Goal: Task Accomplishment & Management: Use online tool/utility

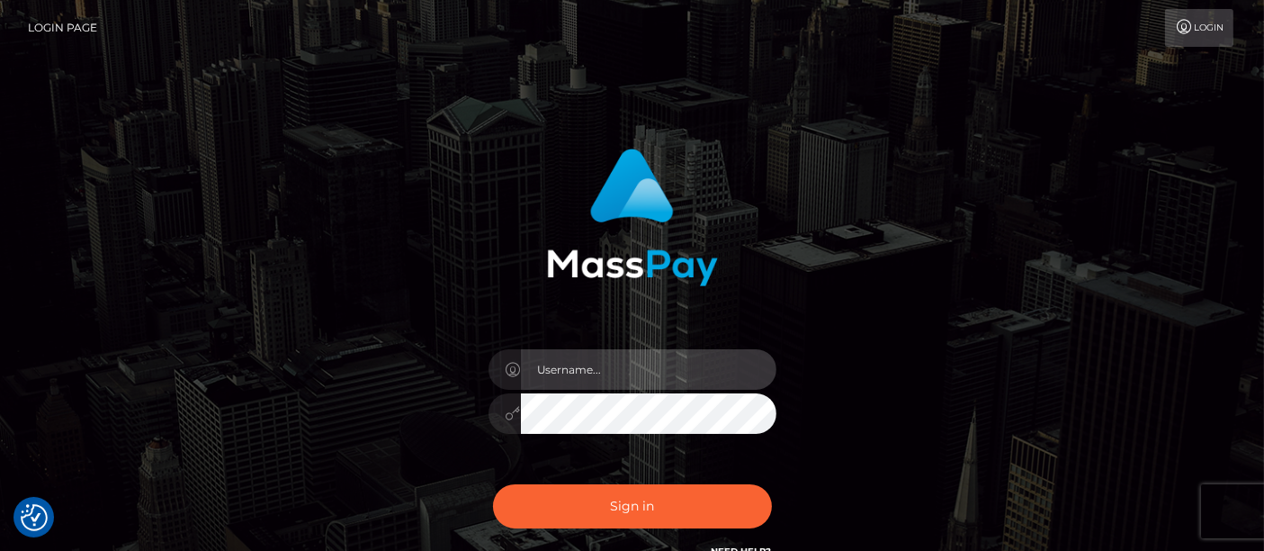
type input "matthew.wong"
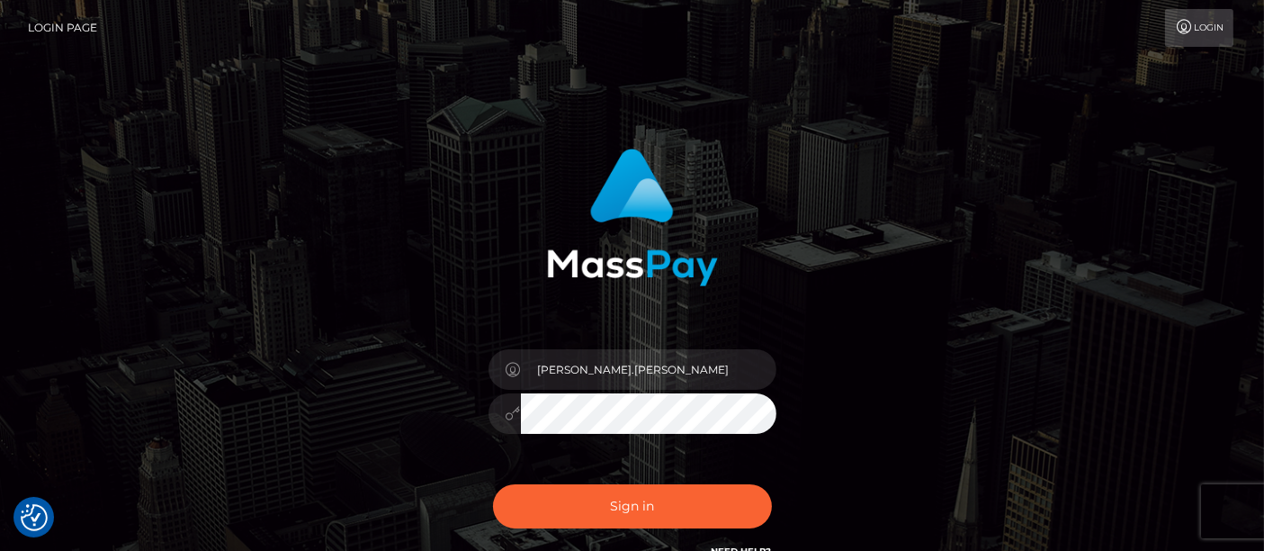
click at [627, 323] on div "matthew.wong Sign in" at bounding box center [632, 355] width 472 height 440
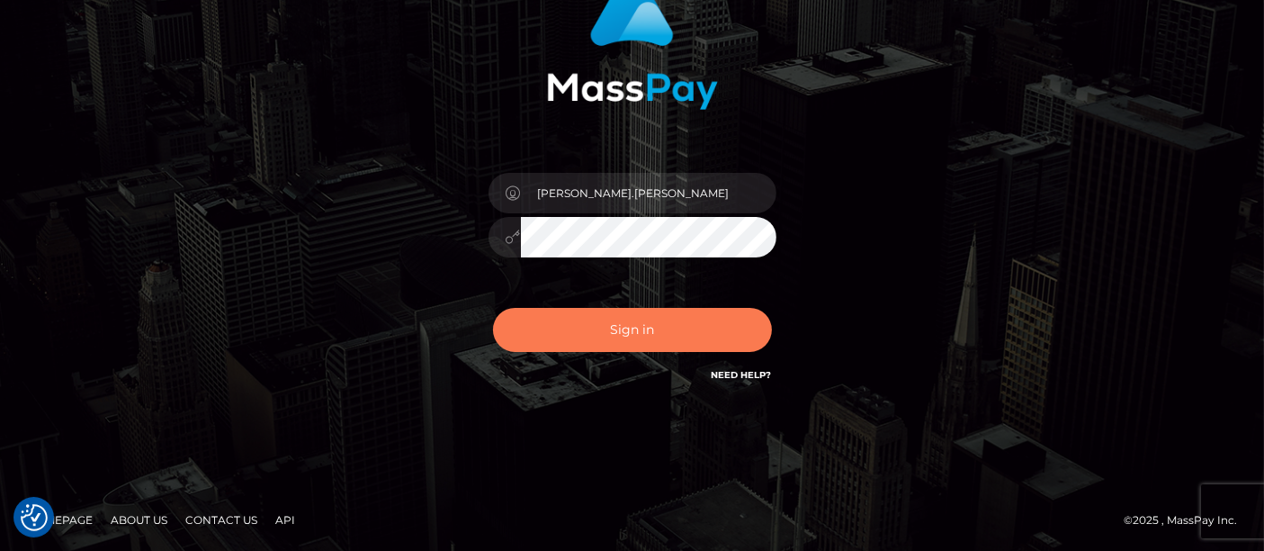
click at [635, 322] on button "Sign in" at bounding box center [632, 330] width 279 height 44
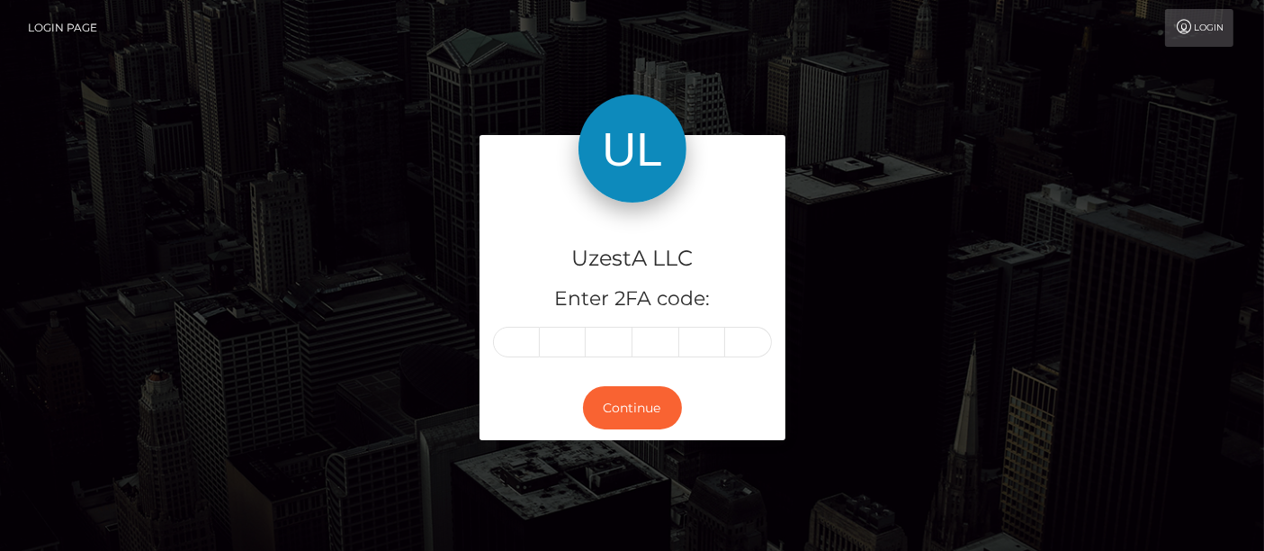
drag, startPoint x: 137, startPoint y: 268, endPoint x: 167, endPoint y: 285, distance: 35.0
click at [137, 269] on div "UzestA LLC Enter 2FA code: Continue" at bounding box center [632, 296] width 1025 height 323
click at [532, 332] on input "text" at bounding box center [516, 342] width 47 height 31
type input "2"
type input "0"
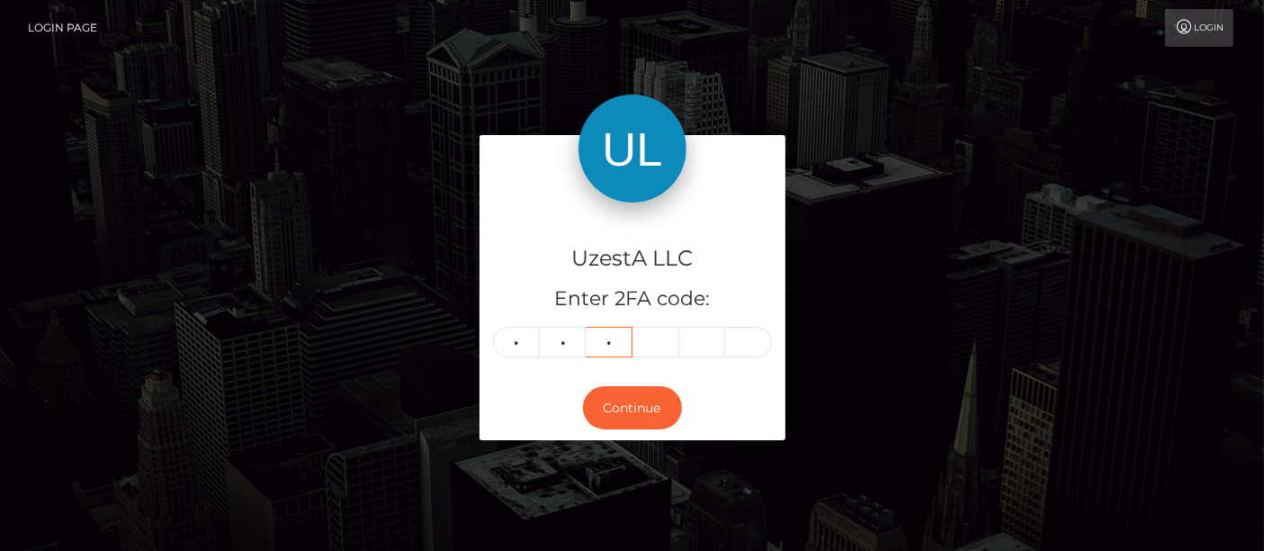
type input "8"
type input "6"
type input "1"
type input "7"
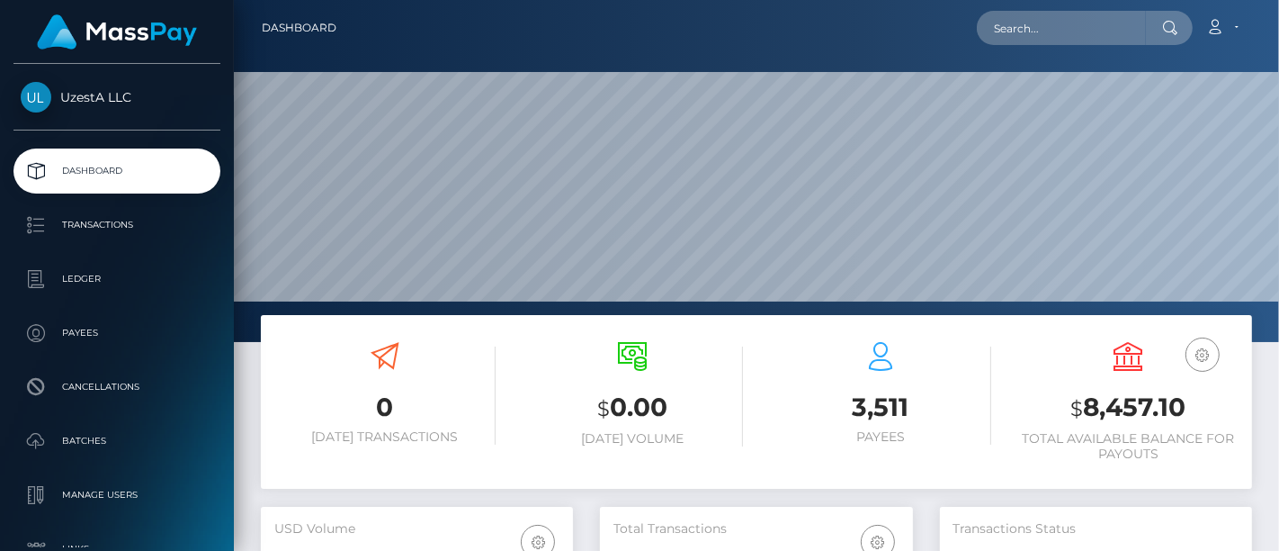
scroll to position [318, 312]
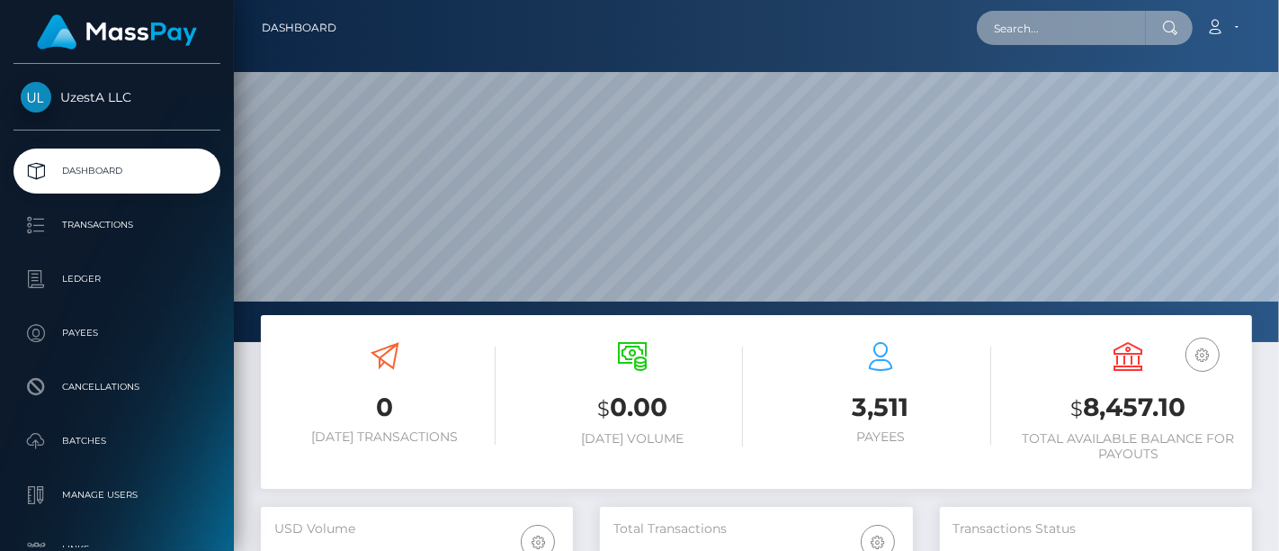
click at [1062, 27] on input "text" at bounding box center [1061, 28] width 169 height 34
paste input "4899721"
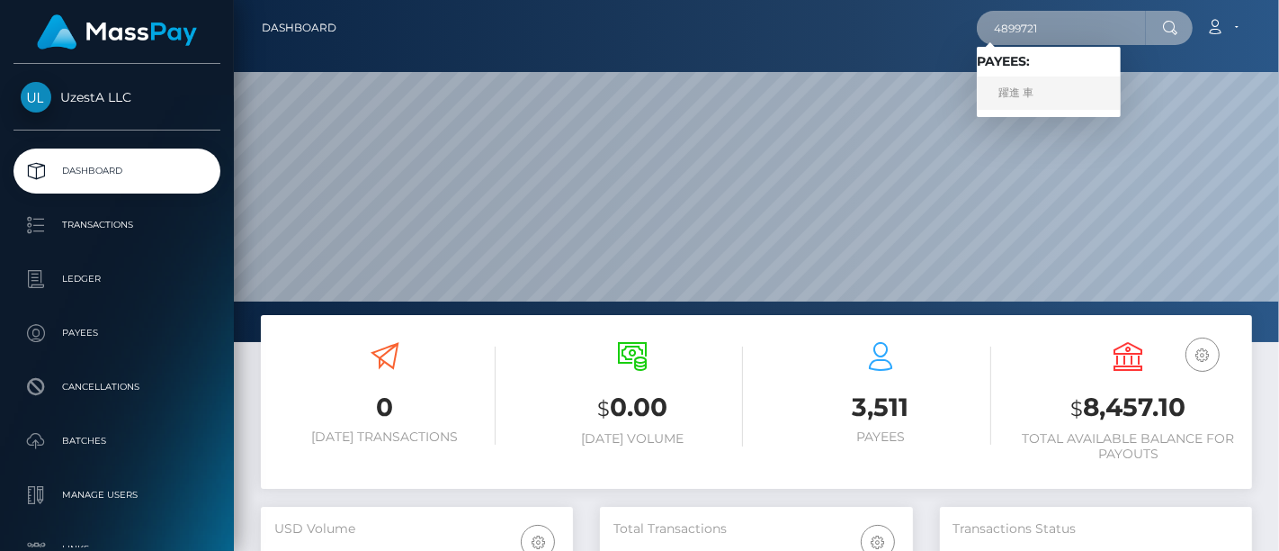
type input "4899721"
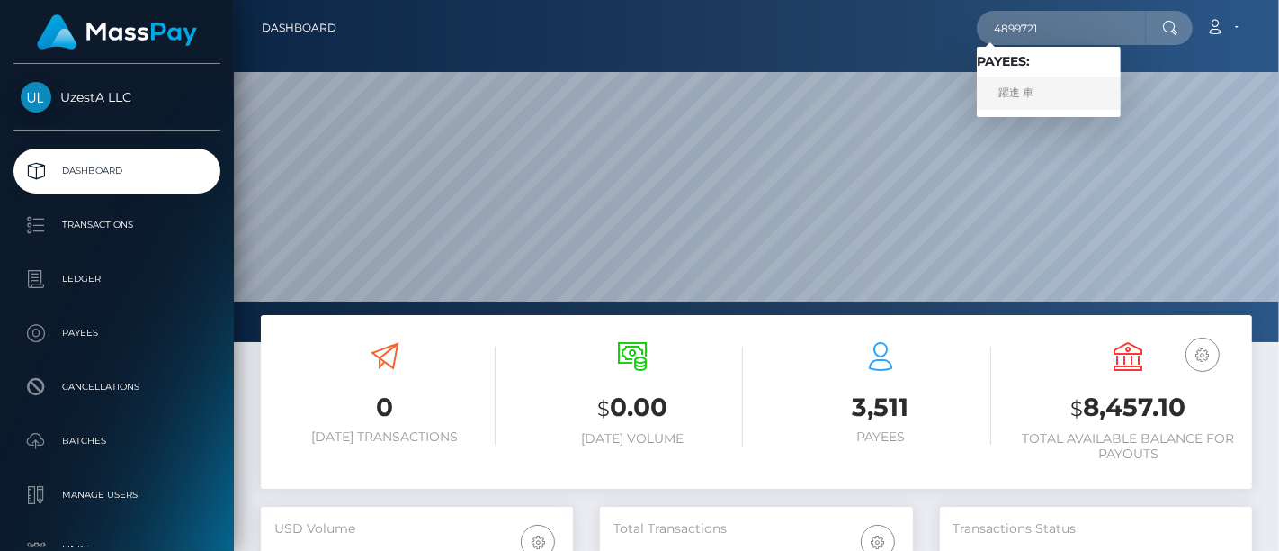
click at [1028, 88] on link "躍進 車" at bounding box center [1049, 92] width 144 height 33
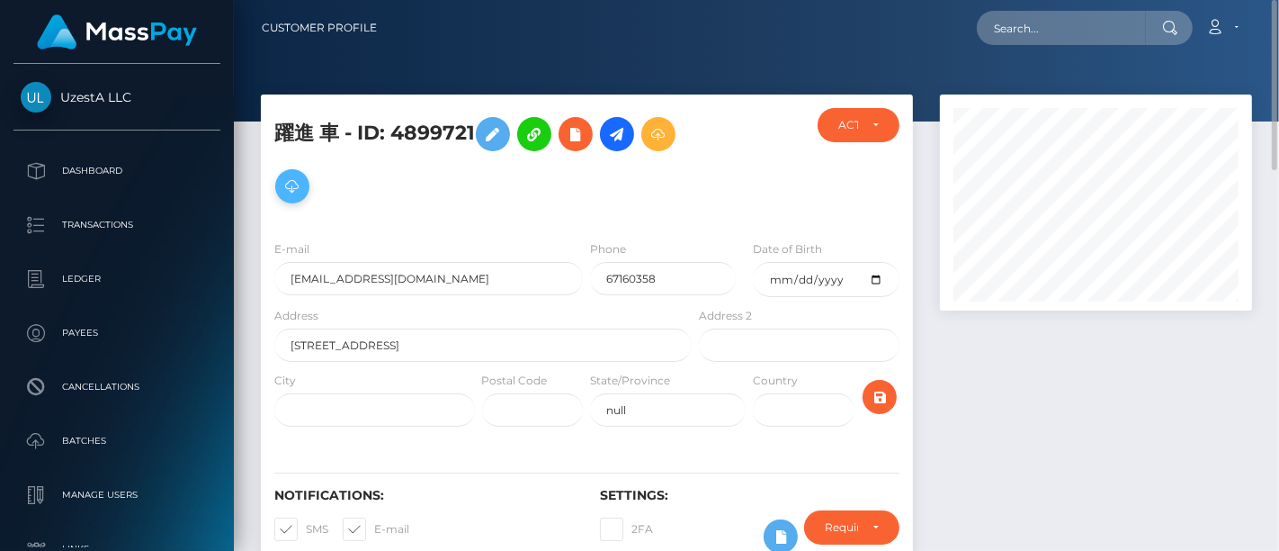
click at [303, 184] on icon at bounding box center [293, 186] width 22 height 22
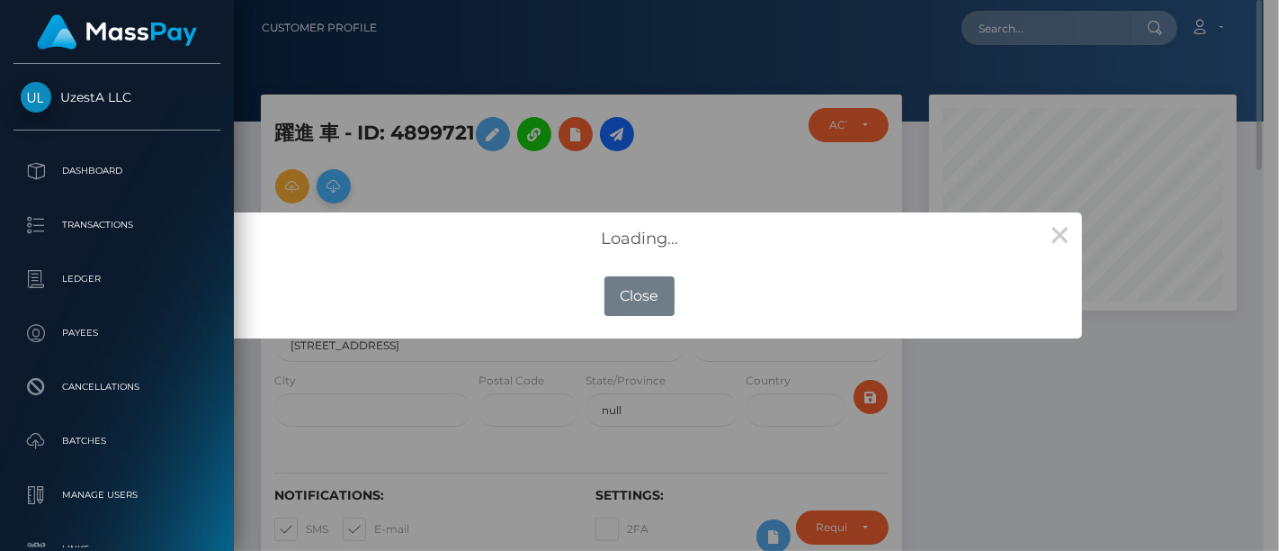
scroll to position [899322, 899230]
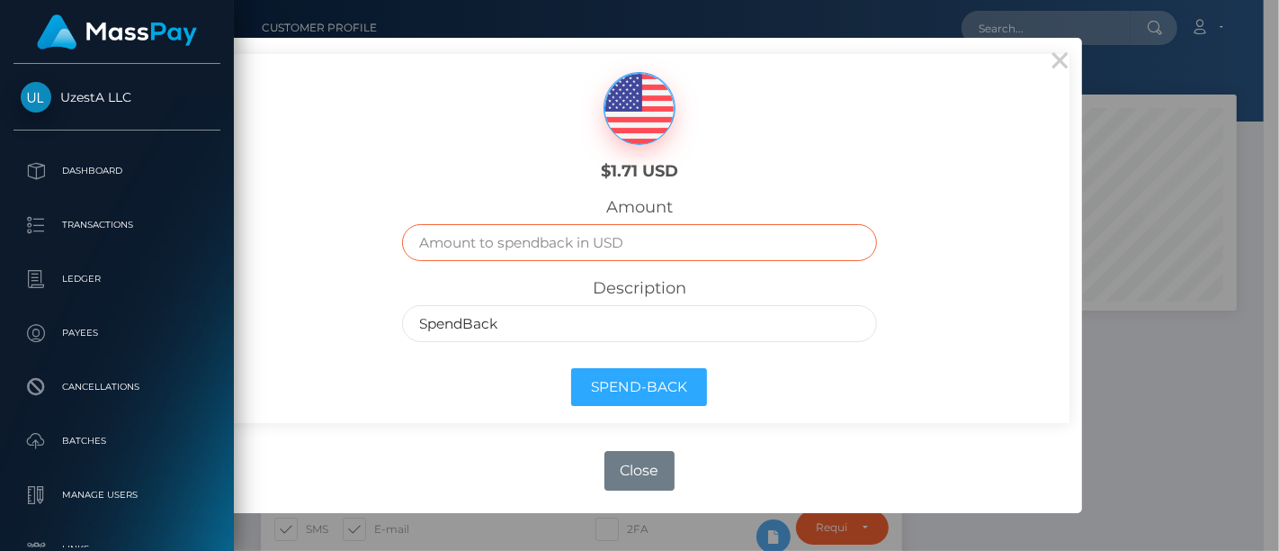
click at [513, 248] on input "text" at bounding box center [639, 242] width 474 height 37
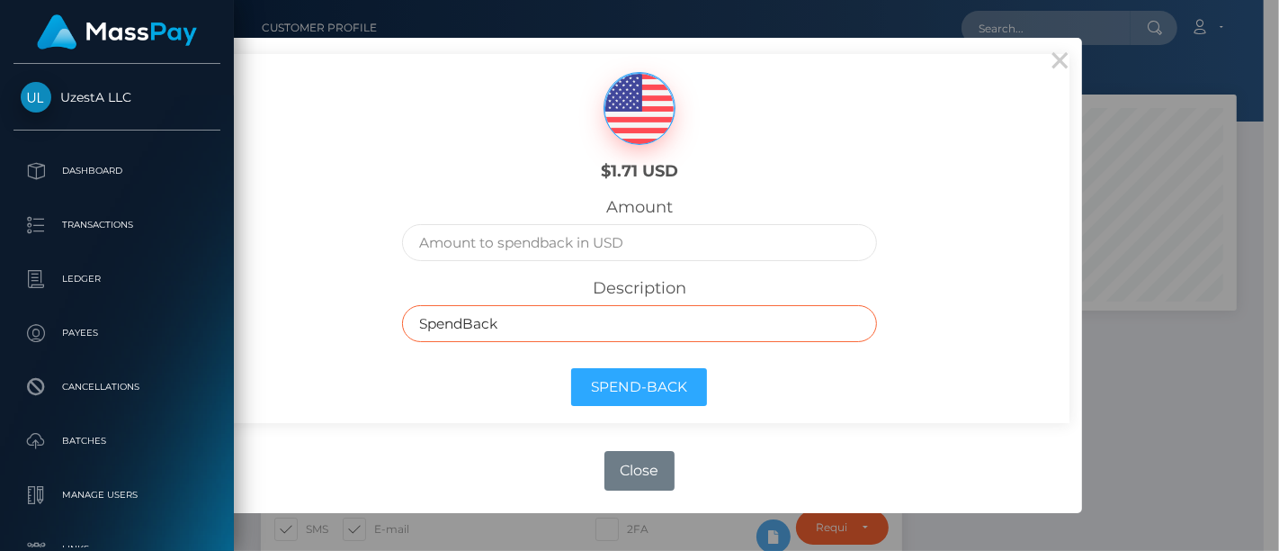
drag, startPoint x: 462, startPoint y: 325, endPoint x: 473, endPoint y: 324, distance: 10.8
click at [462, 325] on input "SpendBack" at bounding box center [639, 323] width 474 height 37
drag, startPoint x: 531, startPoint y: 318, endPoint x: 318, endPoint y: 314, distance: 212.3
click at [318, 314] on div "$1.71 USD Amount Description SpendBack Spend-Back" at bounding box center [640, 238] width 860 height 369
paste input "周慧芳"
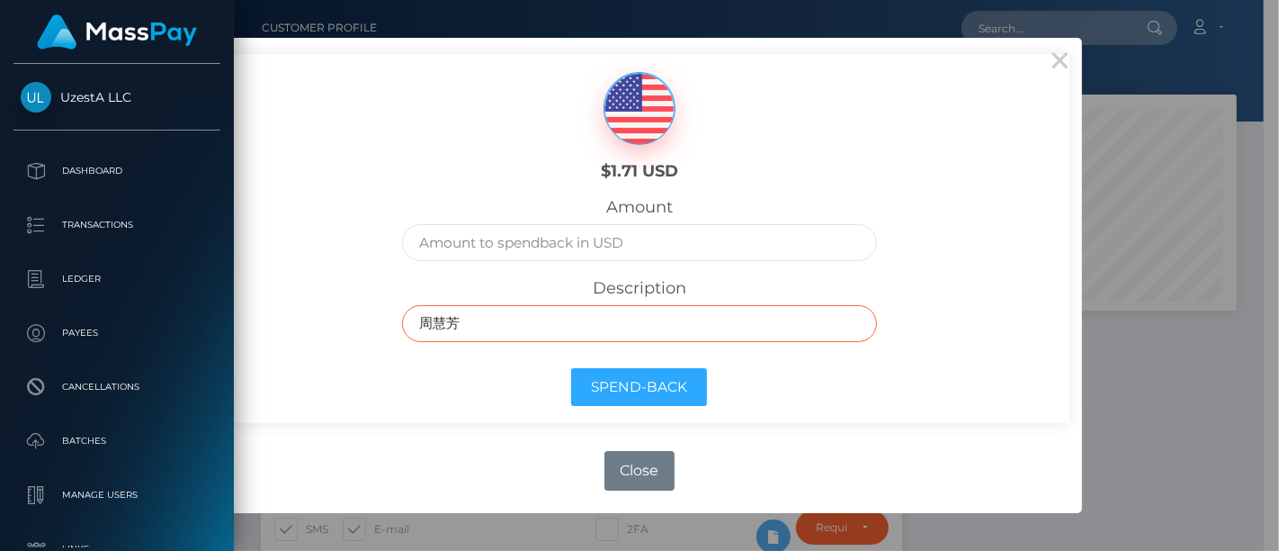
type input "周慧芳"
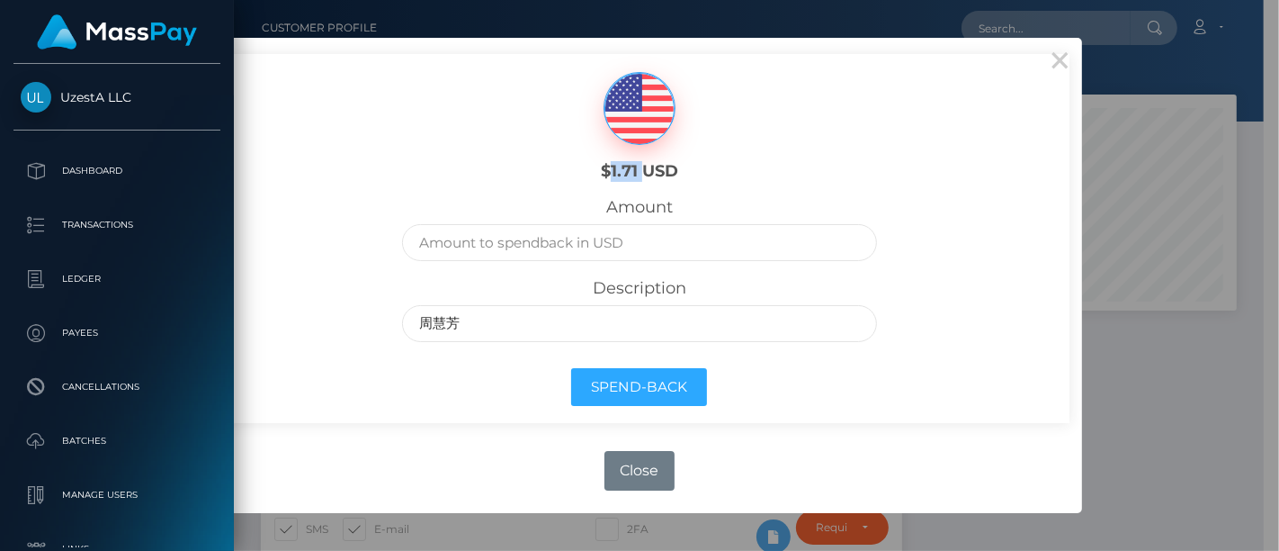
drag, startPoint x: 609, startPoint y: 163, endPoint x: 640, endPoint y: 168, distance: 31.9
click at [640, 168] on h6 "$1.71 USD" at bounding box center [638, 172] width 211 height 20
copy h6 "1.71"
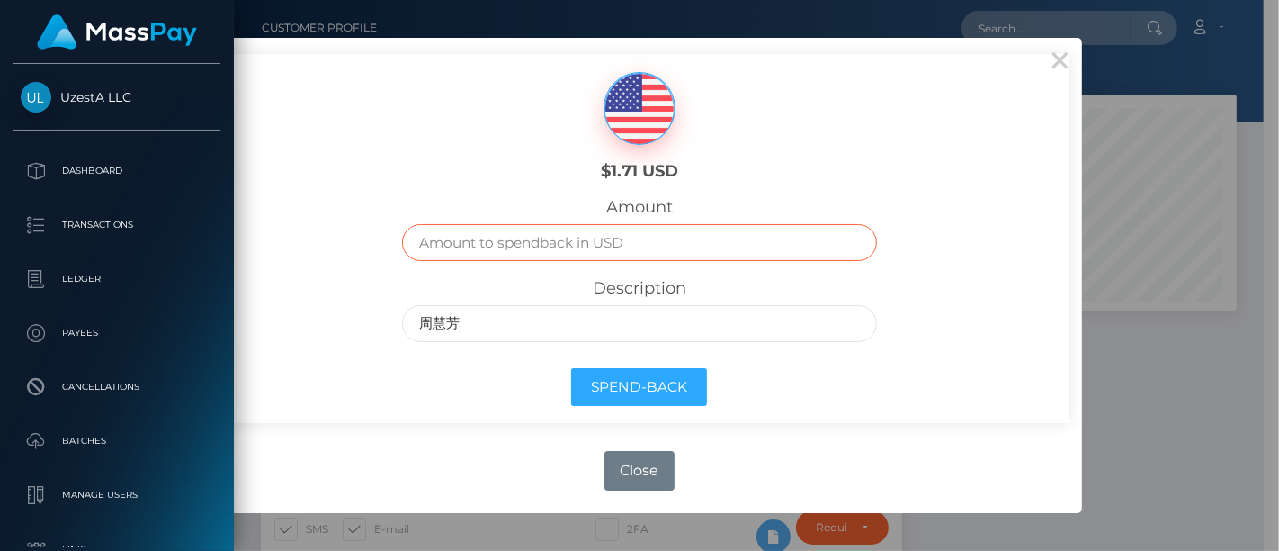
click at [555, 245] on input "text" at bounding box center [639, 242] width 474 height 37
paste input "1.71"
type input "1.71"
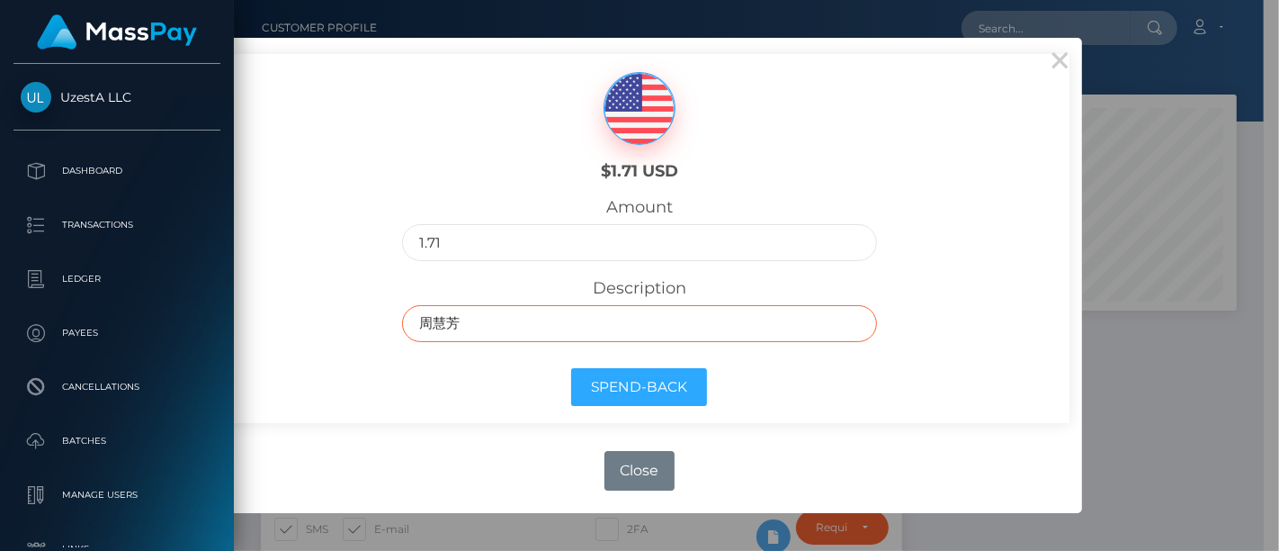
click at [425, 328] on input "周慧芳" at bounding box center [639, 323] width 474 height 37
type input "transfer to 周慧芳"
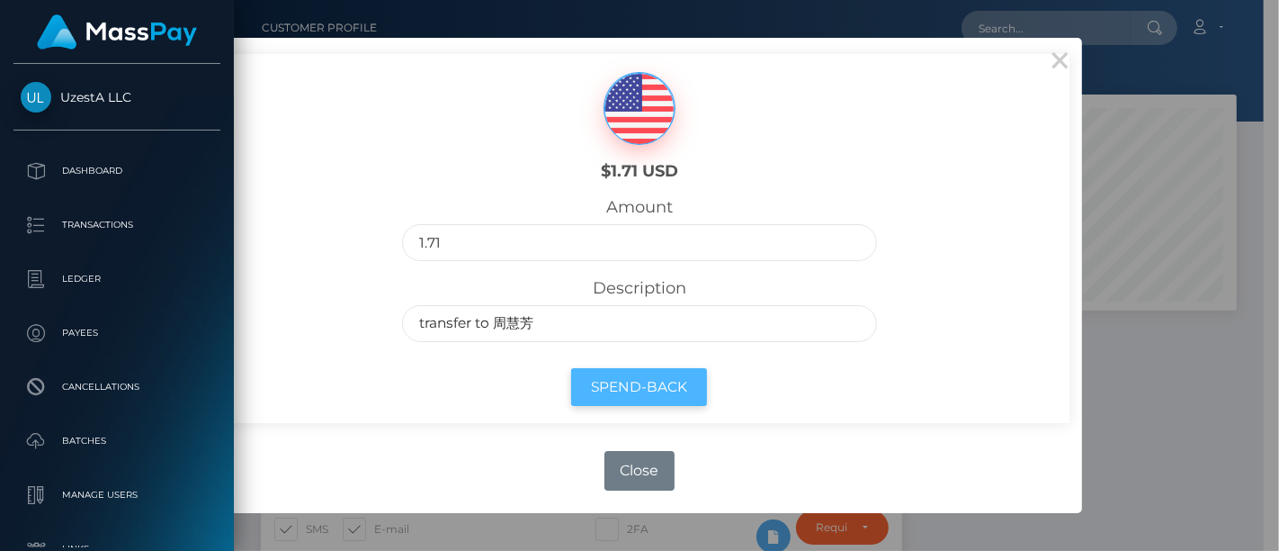
click at [616, 382] on button "Spend-Back" at bounding box center [639, 387] width 136 height 39
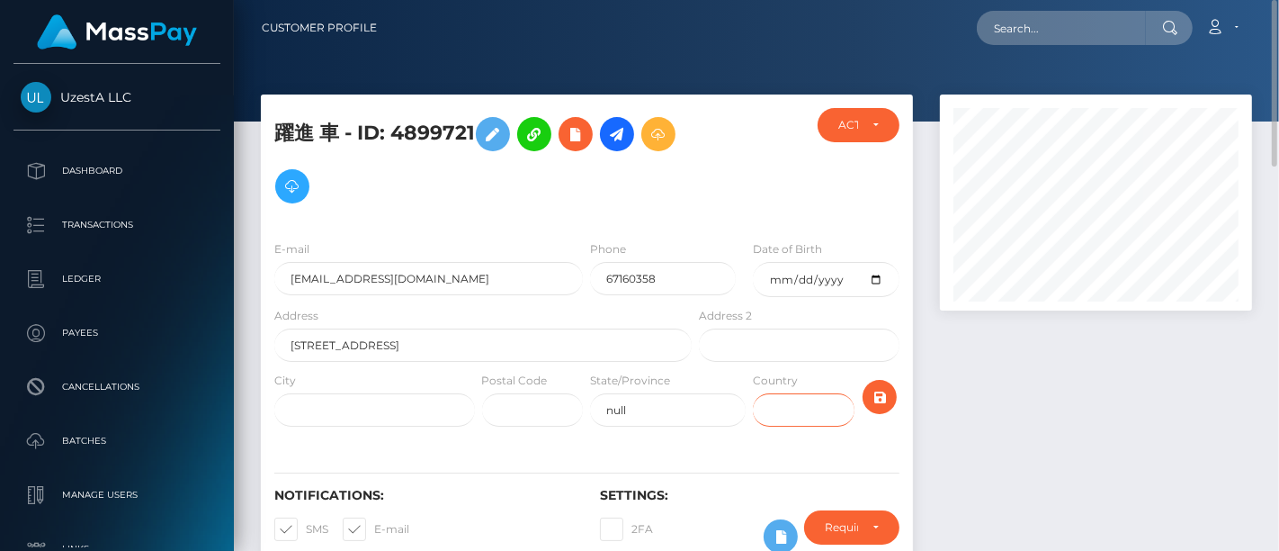
click at [774, 410] on input "text" at bounding box center [804, 409] width 102 height 33
type input "cn"
click at [354, 407] on input "text" at bounding box center [374, 409] width 201 height 33
type input "cn"
click at [881, 402] on icon "submit" at bounding box center [880, 397] width 22 height 22
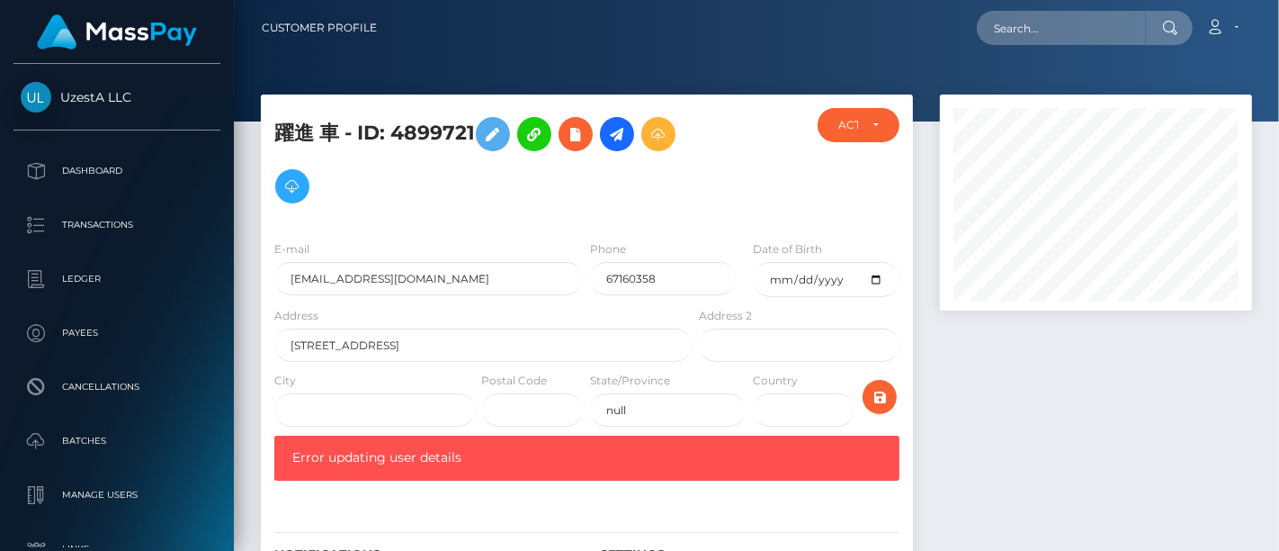
scroll to position [216, 312]
click at [1015, 22] on input "text" at bounding box center [1061, 28] width 169 height 34
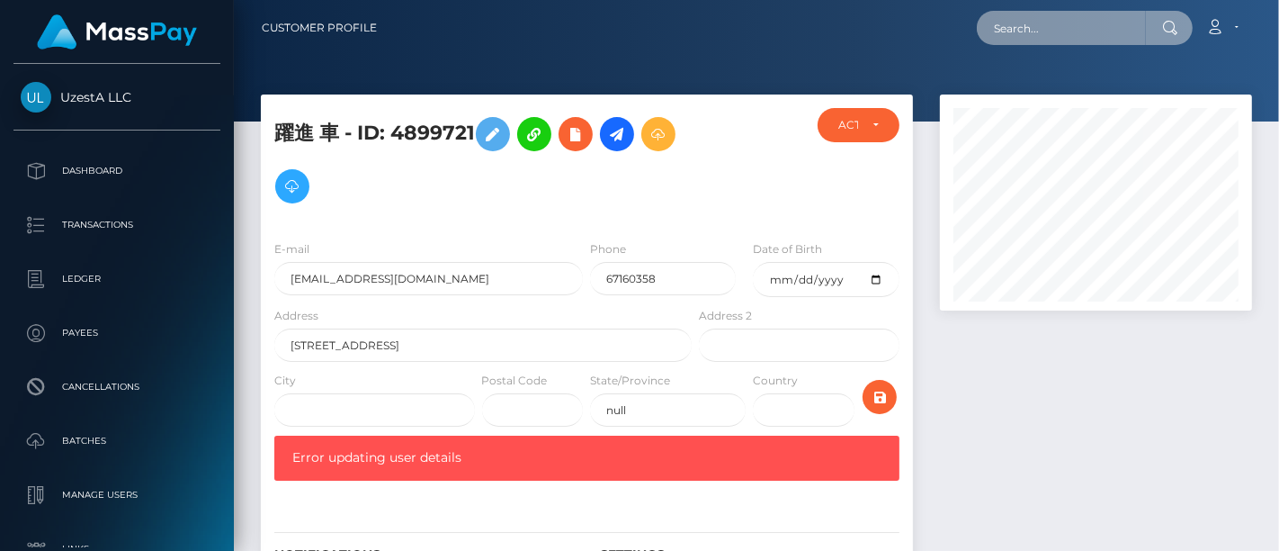
paste input "4892180"
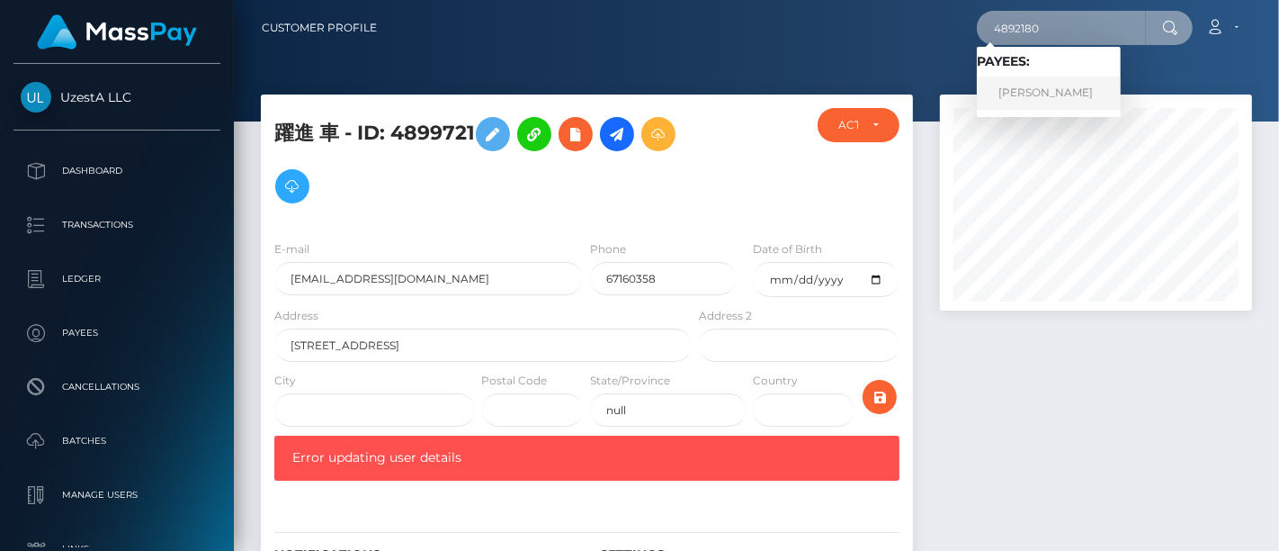
type input "4892180"
click at [1024, 103] on link "慧芳 周" at bounding box center [1049, 92] width 144 height 33
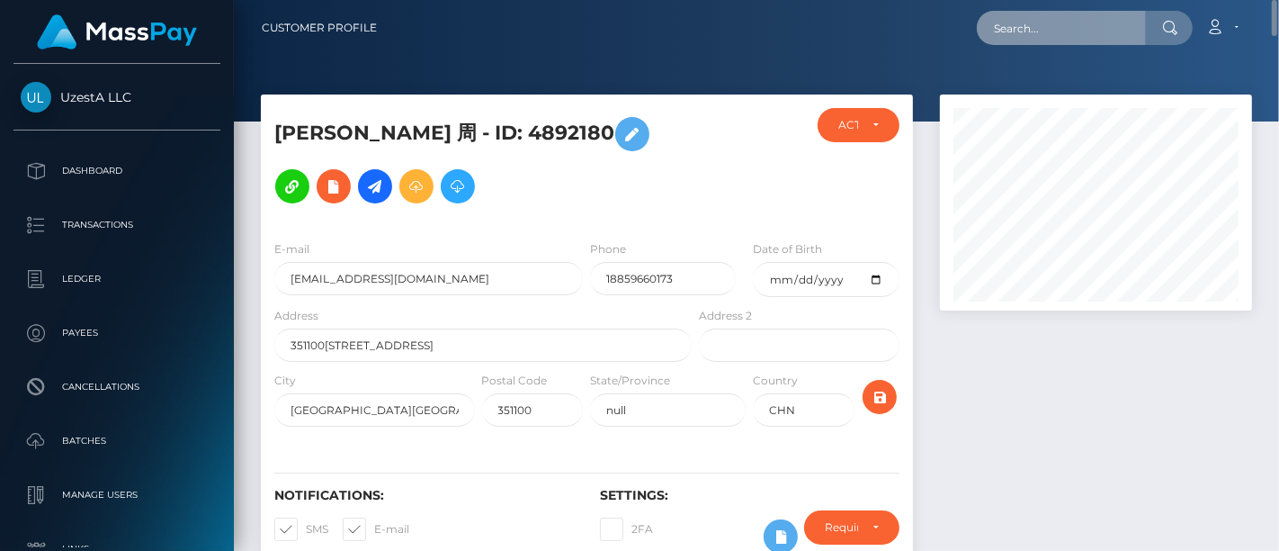
click at [1108, 29] on input "text" at bounding box center [1061, 28] width 169 height 34
paste input "4892180"
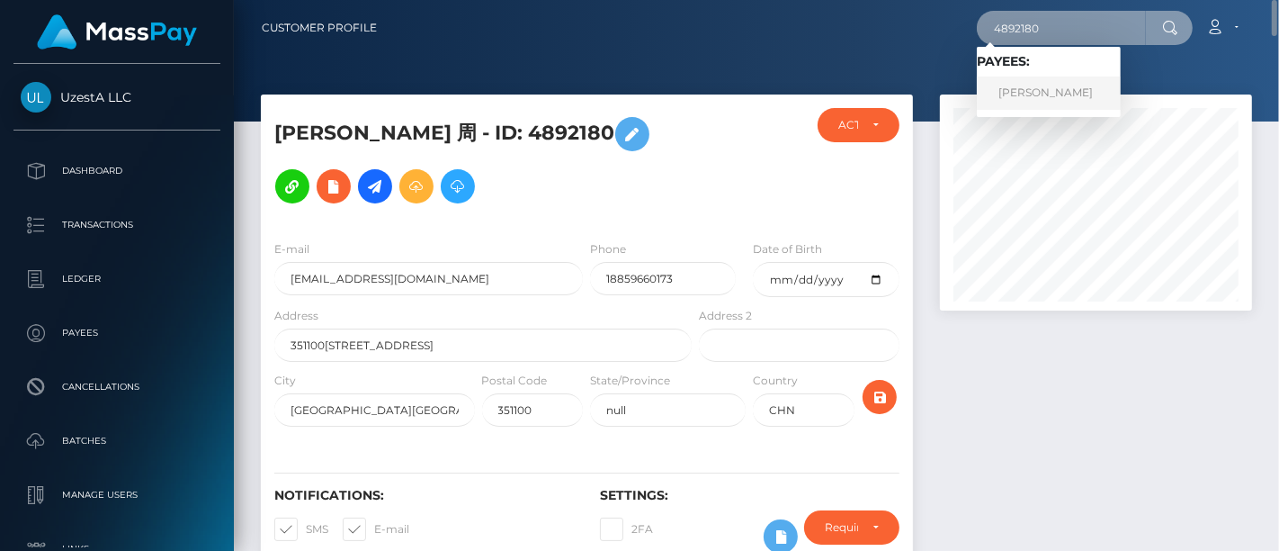
type input "4892180"
click at [1030, 89] on link "慧芳 周" at bounding box center [1049, 92] width 144 height 33
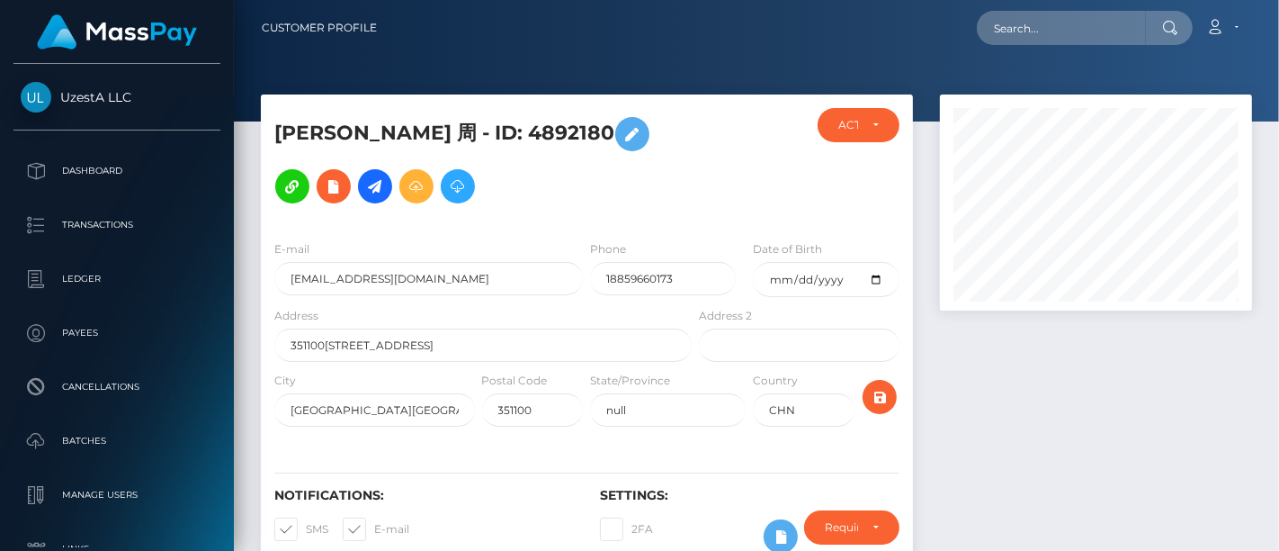
scroll to position [216, 312]
click at [1106, 27] on input "text" at bounding box center [1061, 28] width 169 height 34
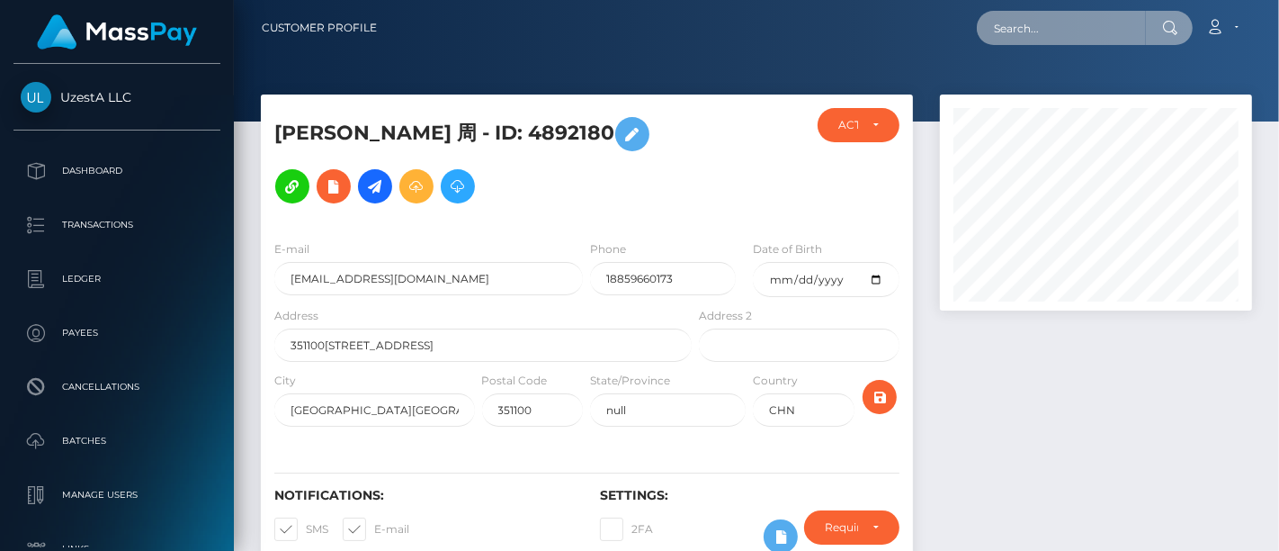
paste input "4899721"
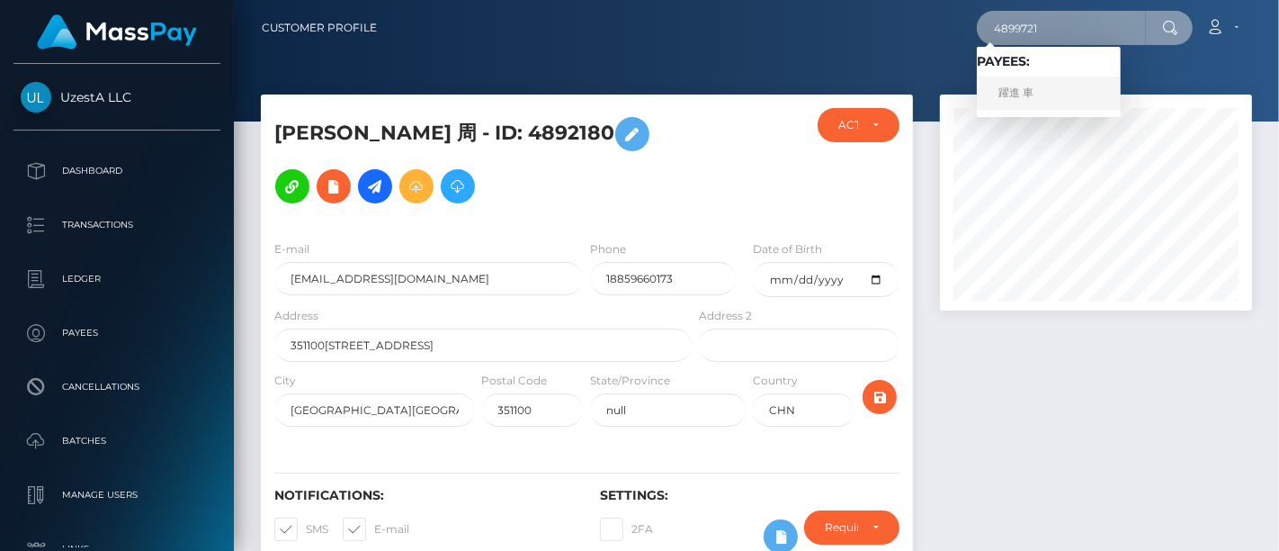
type input "4899721"
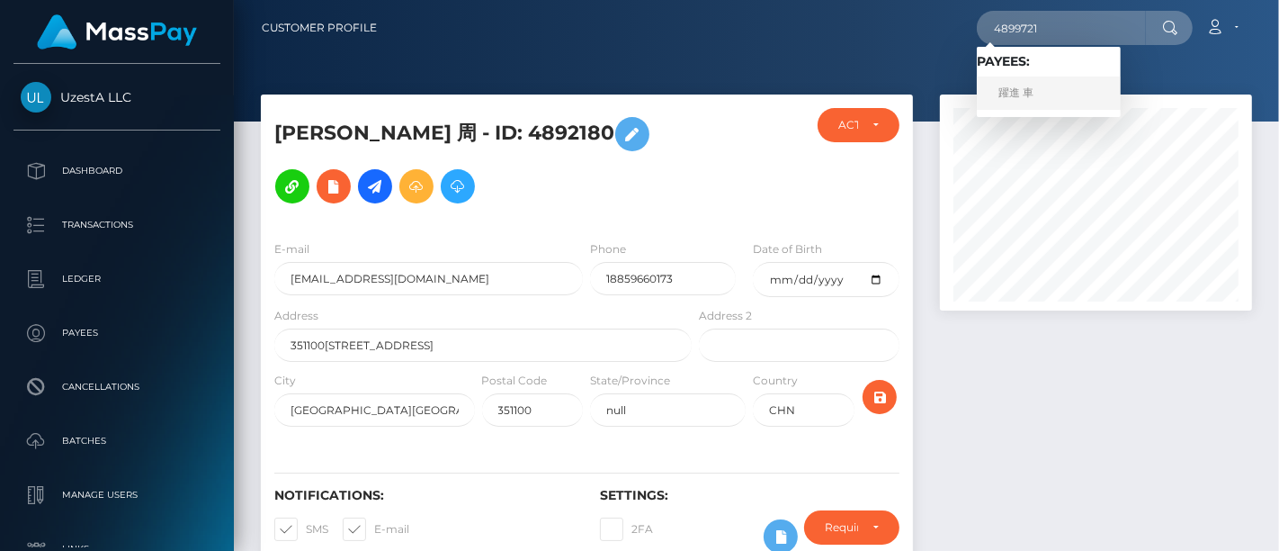
click at [1041, 91] on link "躍進 車" at bounding box center [1049, 92] width 144 height 33
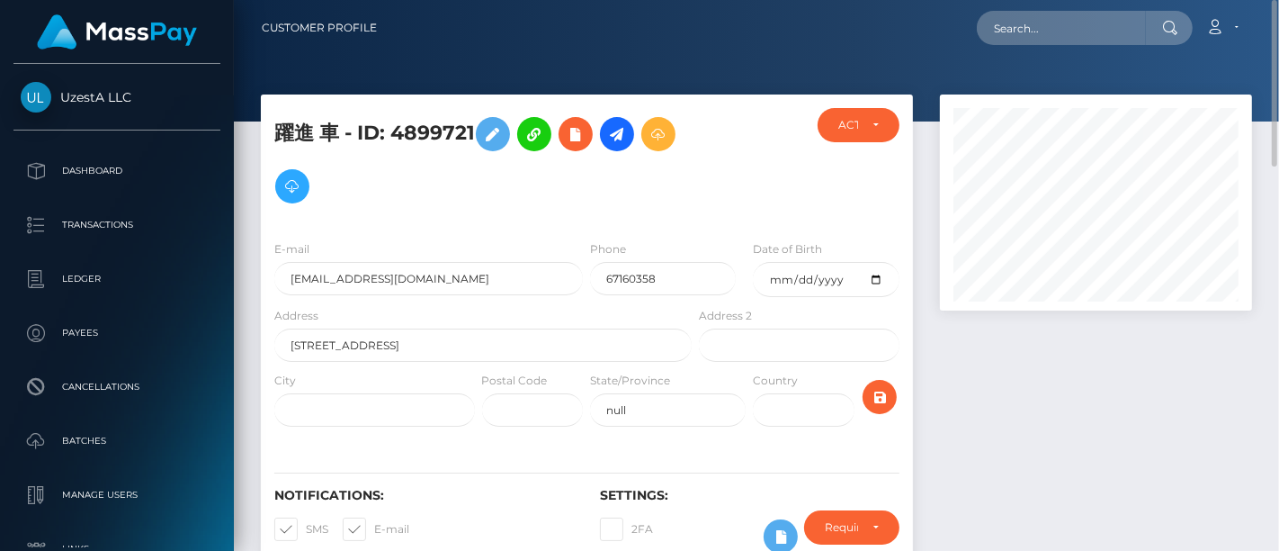
drag, startPoint x: 1056, startPoint y: 47, endPoint x: 1057, endPoint y: 33, distance: 13.5
click at [1056, 46] on nav "Customer Profile Loading... Loading... Account" at bounding box center [756, 28] width 1045 height 56
click at [1058, 31] on input "text" at bounding box center [1061, 28] width 169 height 34
paste input "4892180"
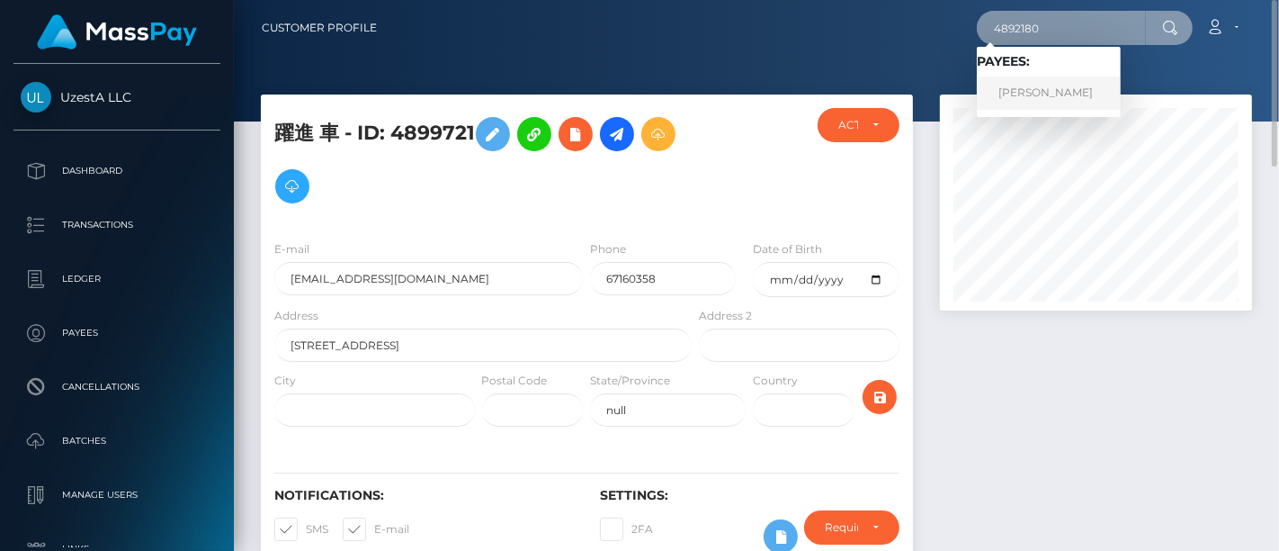
type input "4892180"
click at [999, 94] on link "慧芳 周" at bounding box center [1049, 92] width 144 height 33
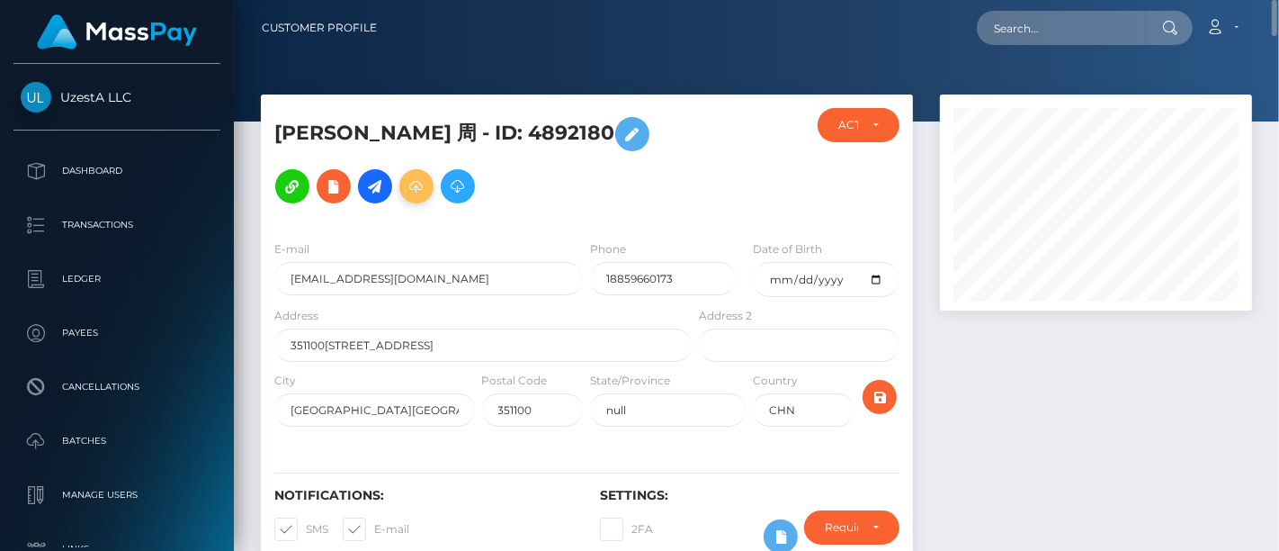
click at [406, 189] on icon at bounding box center [417, 186] width 22 height 22
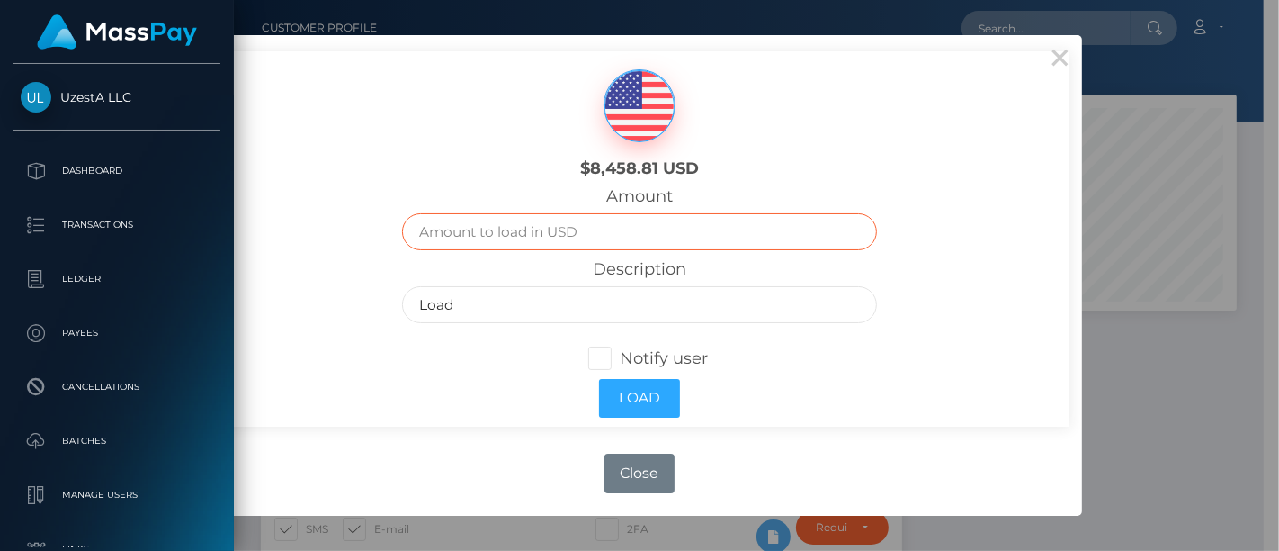
click at [515, 228] on input "text" at bounding box center [639, 231] width 474 height 37
type input "1.71"
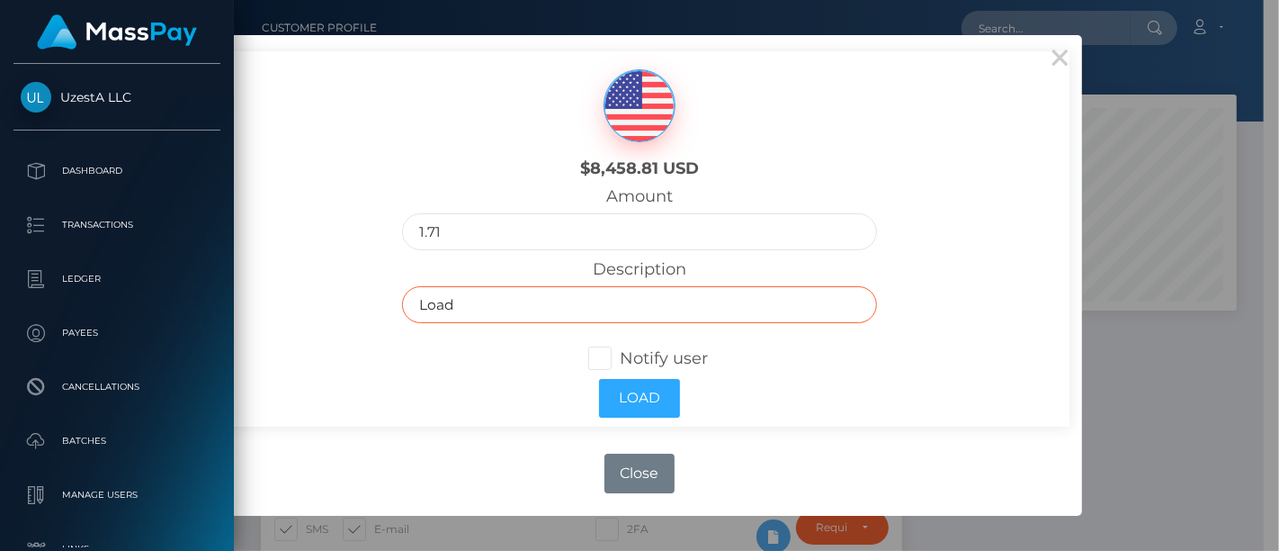
drag, startPoint x: 495, startPoint y: 309, endPoint x: 302, endPoint y: 309, distance: 192.5
click at [302, 309] on div "$8,458.81 USD Amount 1.71 Description Load Notify user Load" at bounding box center [640, 238] width 860 height 374
paste input "車躍進"
type input "transfer from 車躍進"
click at [620, 402] on button "Load" at bounding box center [639, 398] width 81 height 39
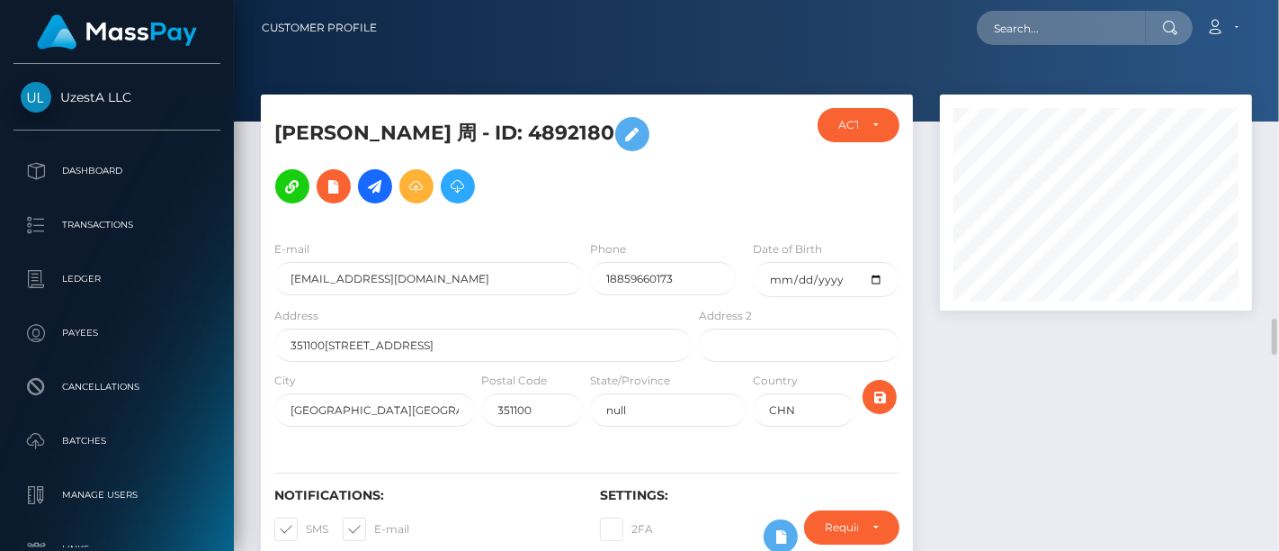
scroll to position [300, 0]
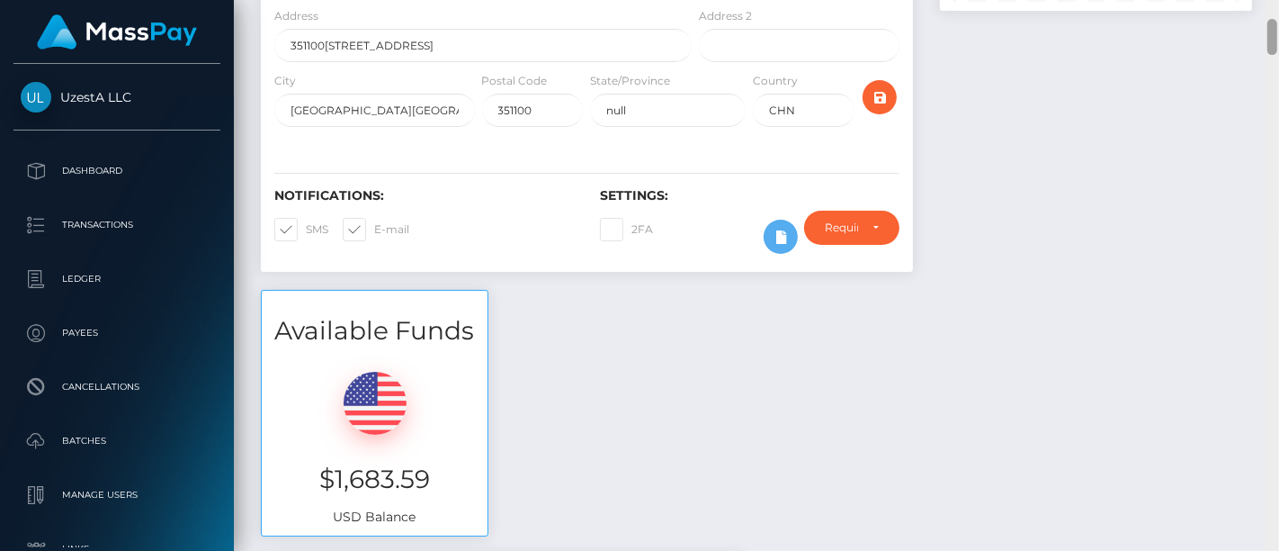
drag, startPoint x: 1270, startPoint y: 191, endPoint x: 1267, endPoint y: 165, distance: 26.3
click at [1270, 191] on div at bounding box center [1272, 275] width 13 height 551
